Goal: Transaction & Acquisition: Purchase product/service

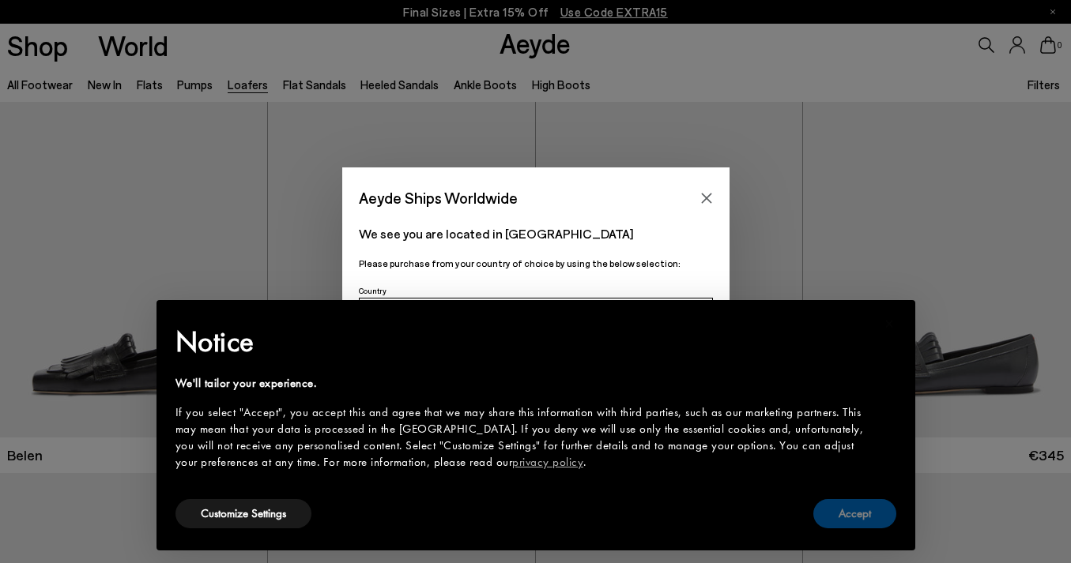
click at [841, 513] on button "Accept" at bounding box center [854, 513] width 83 height 29
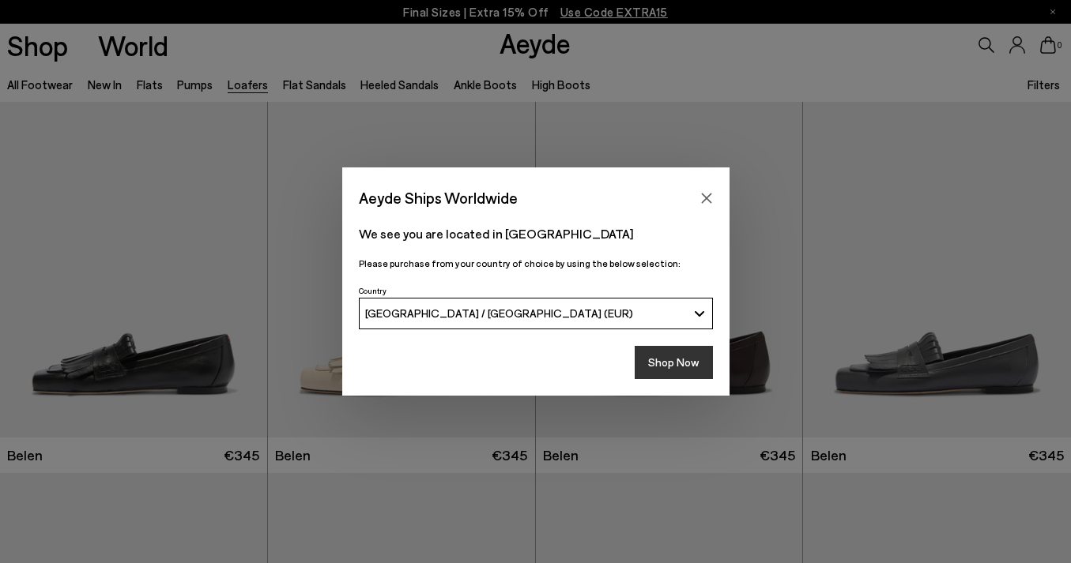
click at [660, 356] on button "Shop Now" at bounding box center [673, 362] width 78 height 33
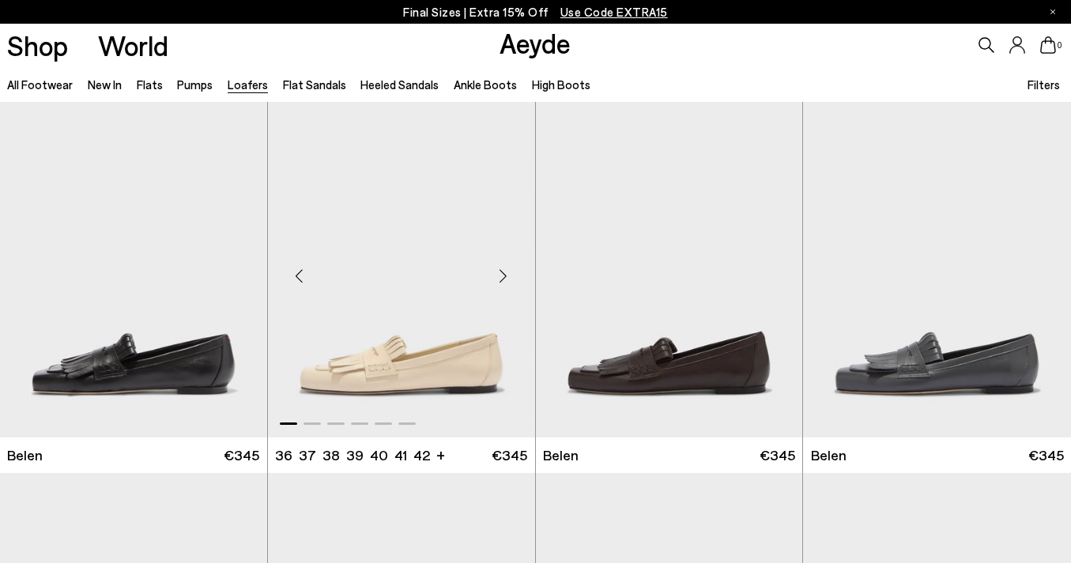
click at [434, 337] on img "1 / 6" at bounding box center [401, 270] width 267 height 336
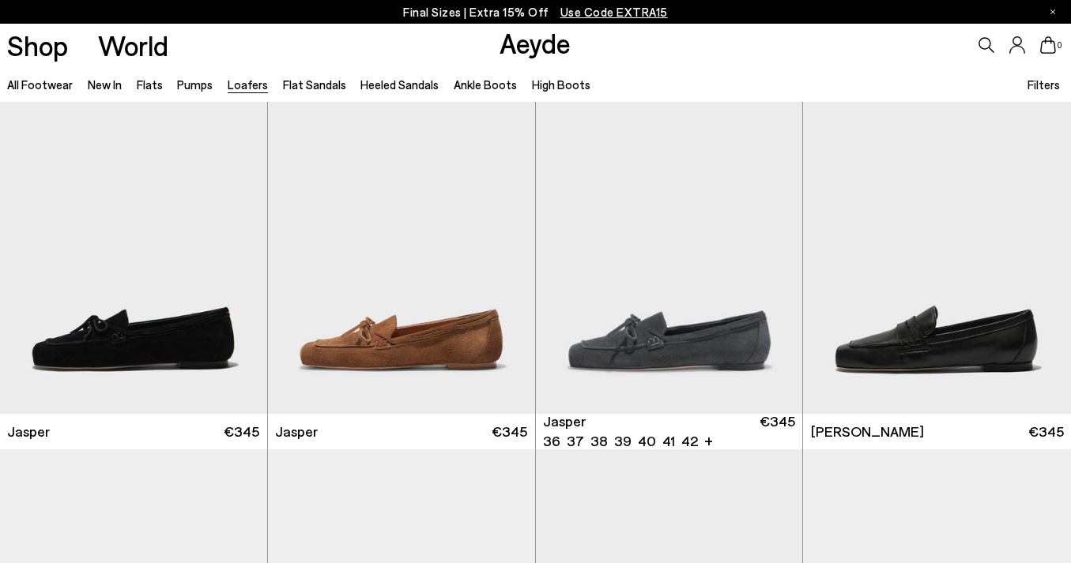
scroll to position [191, 0]
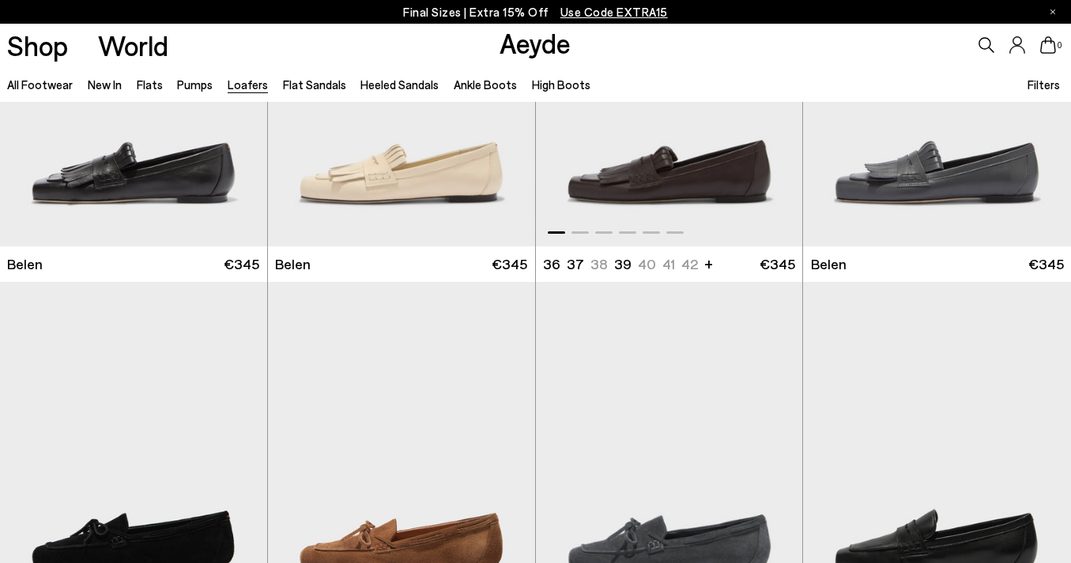
click at [678, 176] on img "1 / 6" at bounding box center [669, 79] width 267 height 336
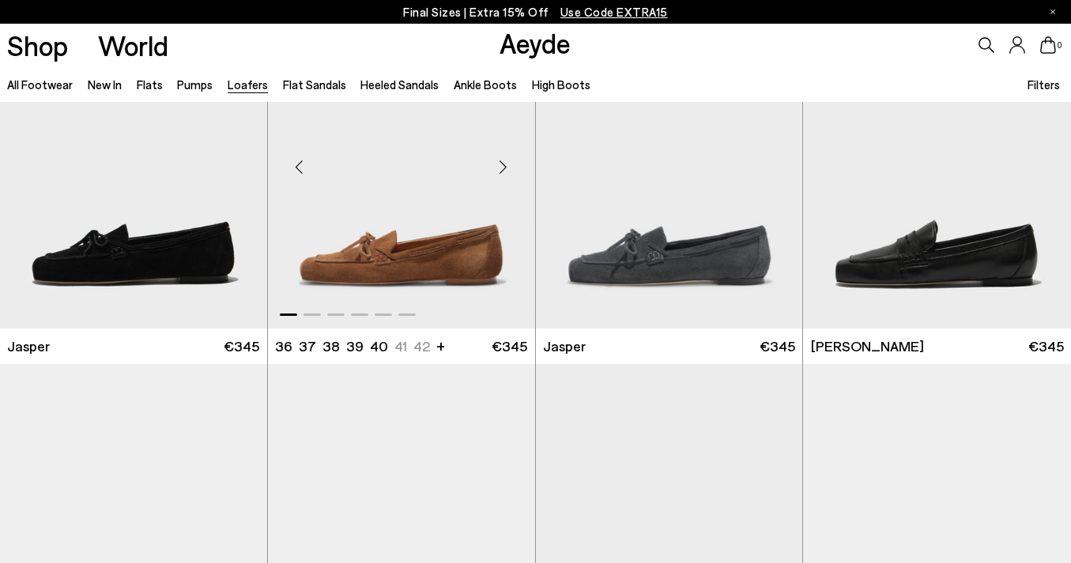
scroll to position [631, 0]
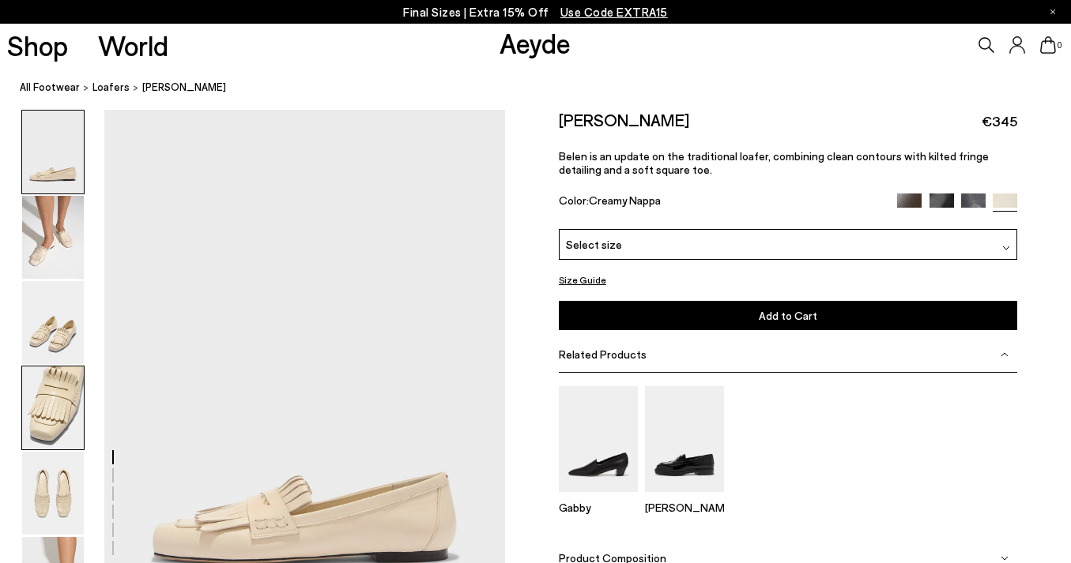
click at [47, 393] on img at bounding box center [53, 408] width 62 height 83
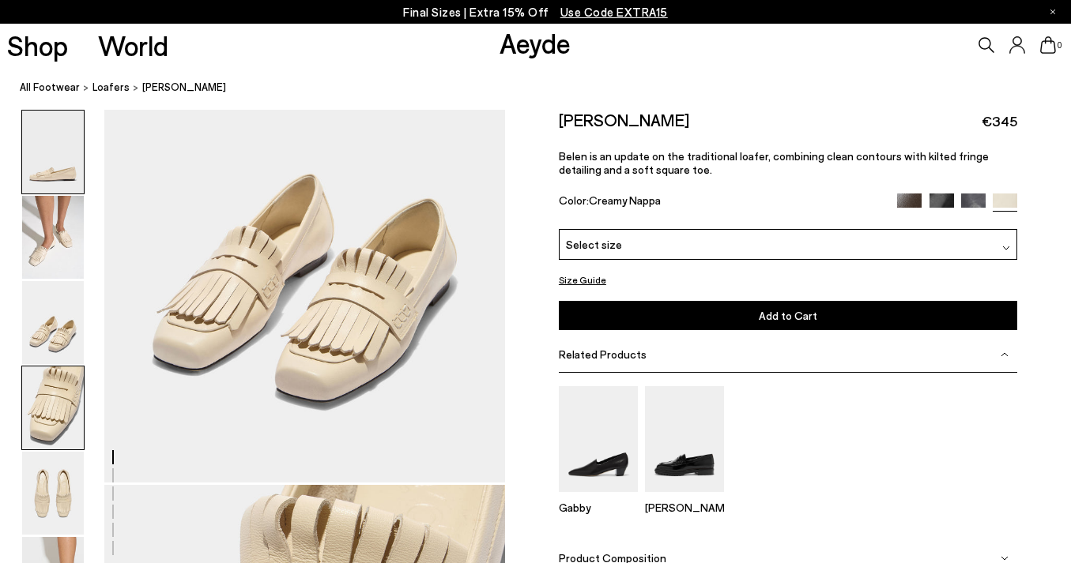
scroll to position [1610, 0]
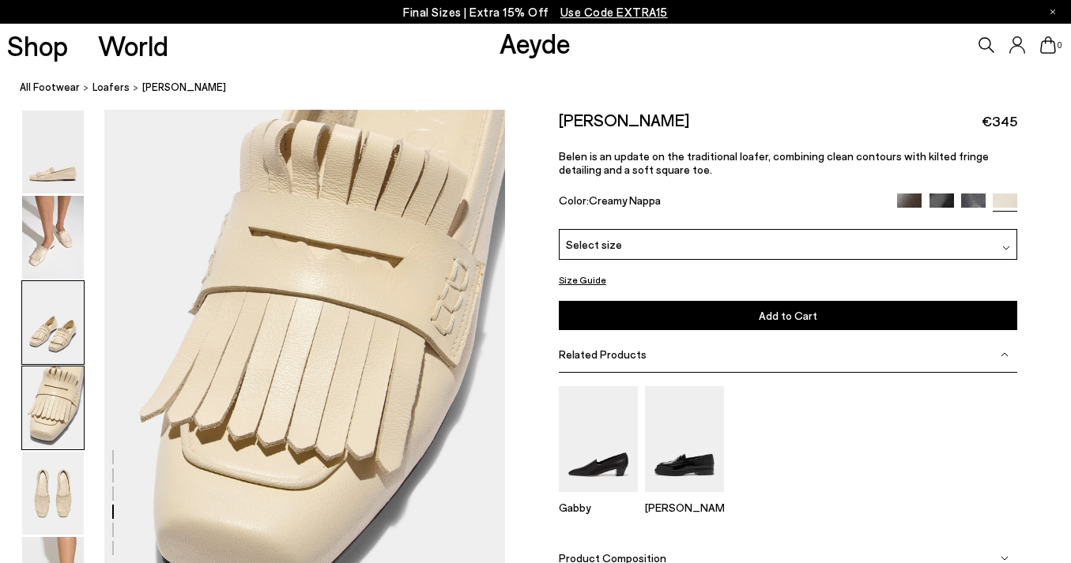
click at [44, 335] on img at bounding box center [53, 322] width 62 height 83
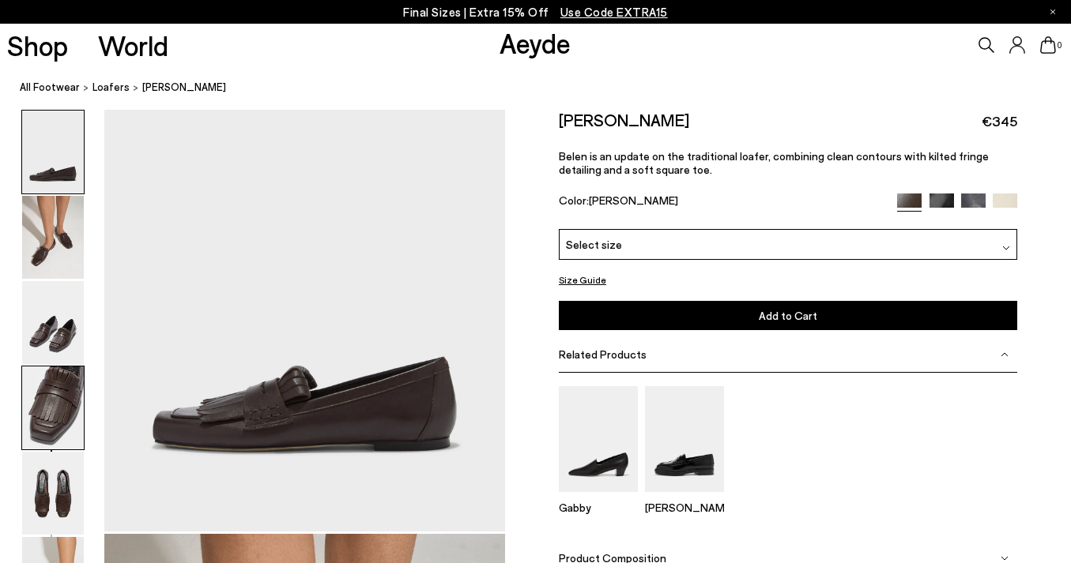
click at [31, 429] on img at bounding box center [53, 408] width 62 height 83
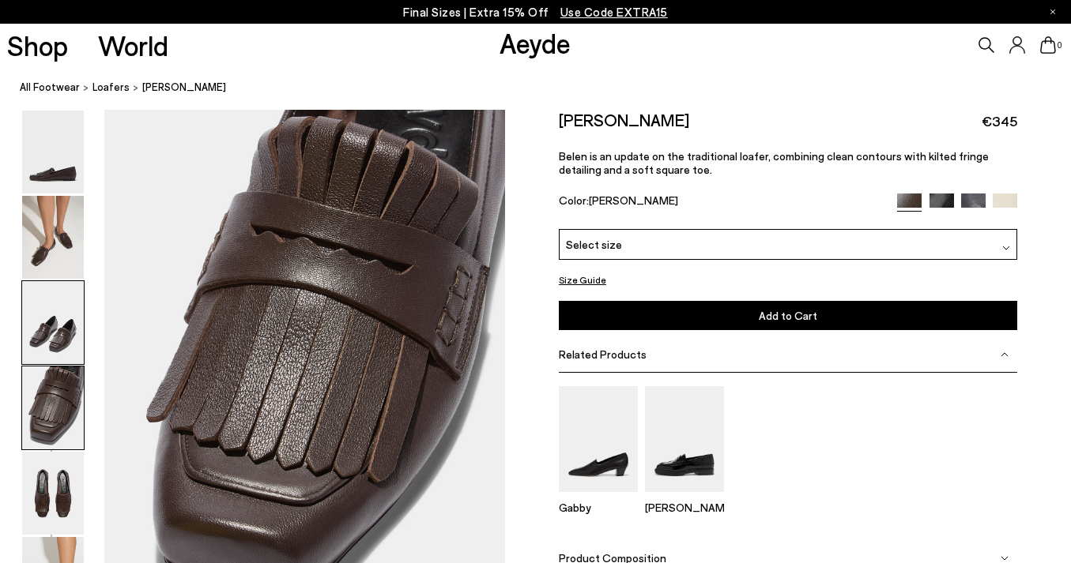
click at [36, 328] on img at bounding box center [53, 322] width 62 height 83
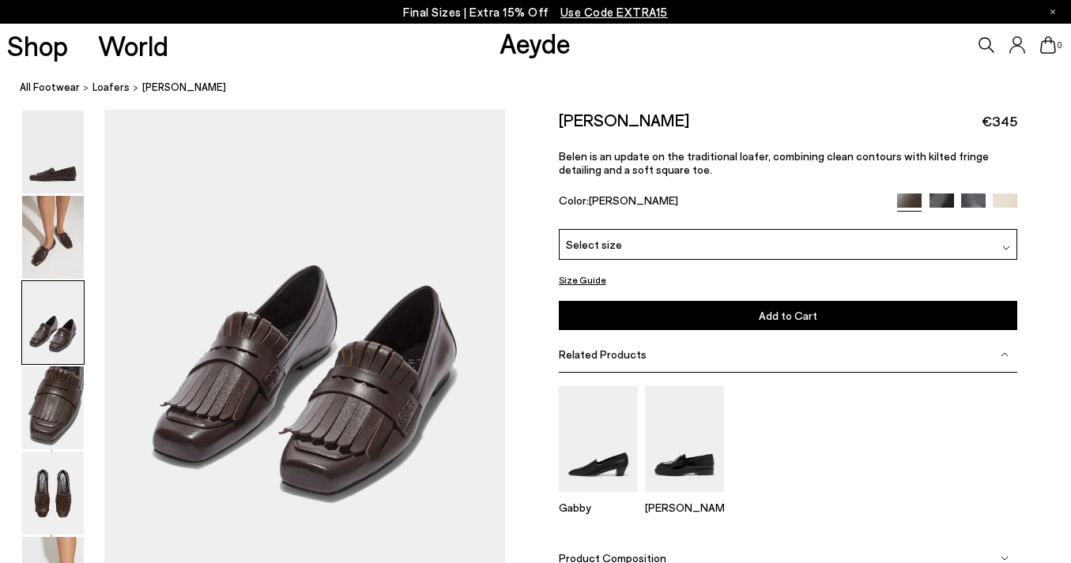
scroll to position [1074, 0]
